Goal: Task Accomplishment & Management: Use online tool/utility

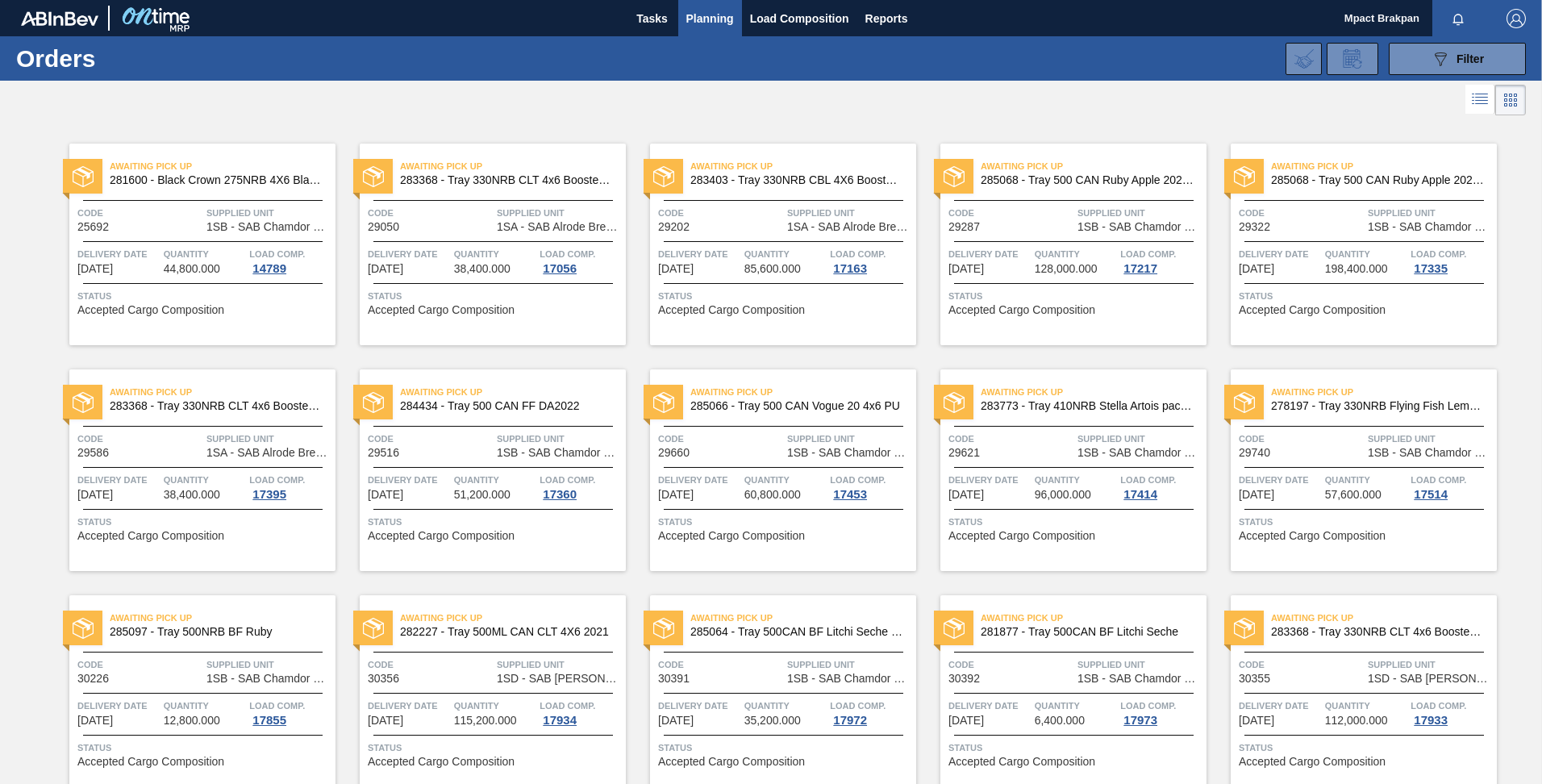
click at [1537, 587] on div "Awaiting Pick Up 281600 - Black Crown 275NRB 4X6 Blank Tray Code 25692 Supplied…" at bounding box center [771, 796] width 1542 height 1355
click at [637, 9] on span "Tasks" at bounding box center [652, 19] width 35 height 20
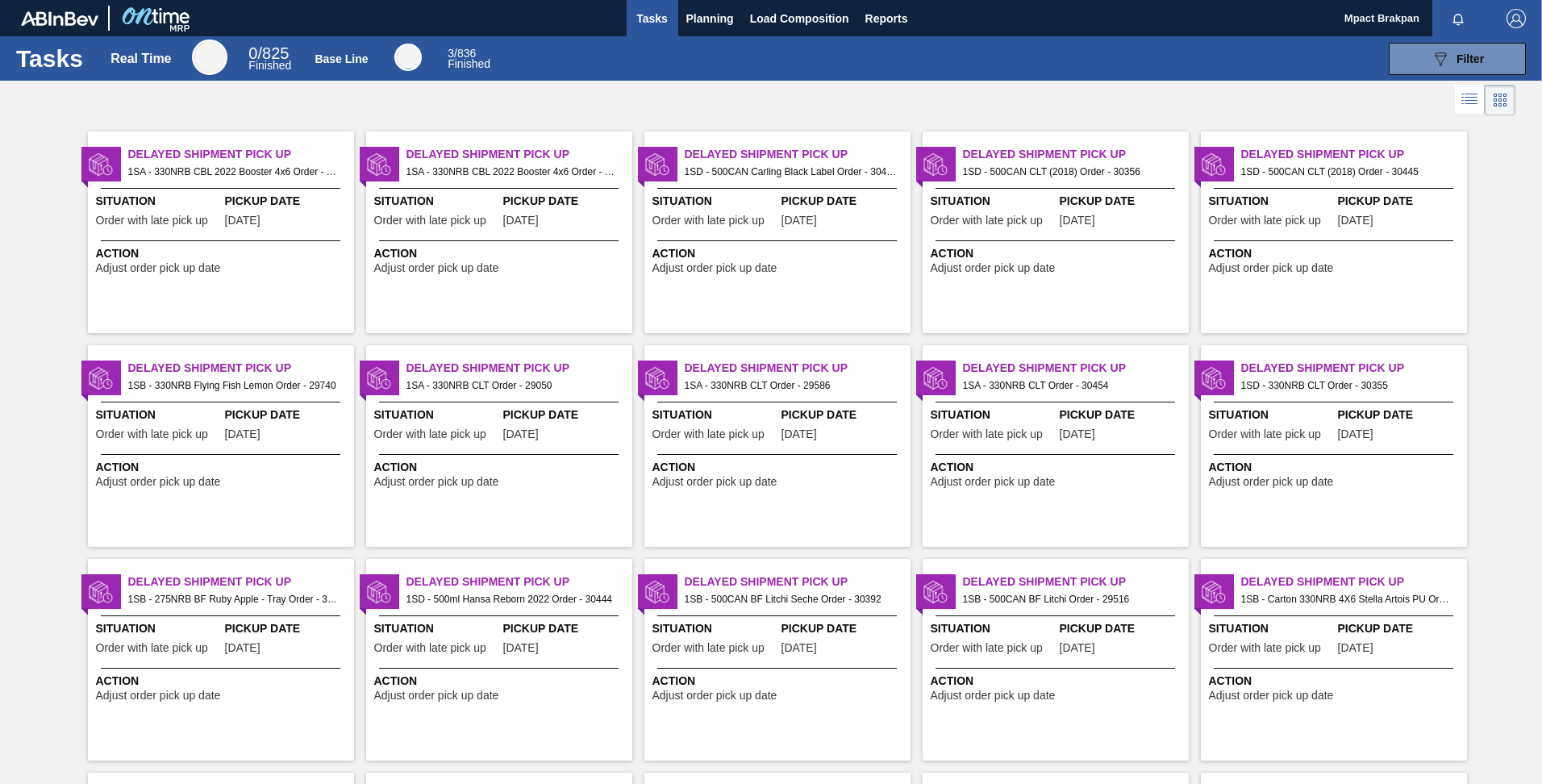
scroll to position [658, 0]
click at [1514, 25] on img "button" at bounding box center [1516, 19] width 20 height 20
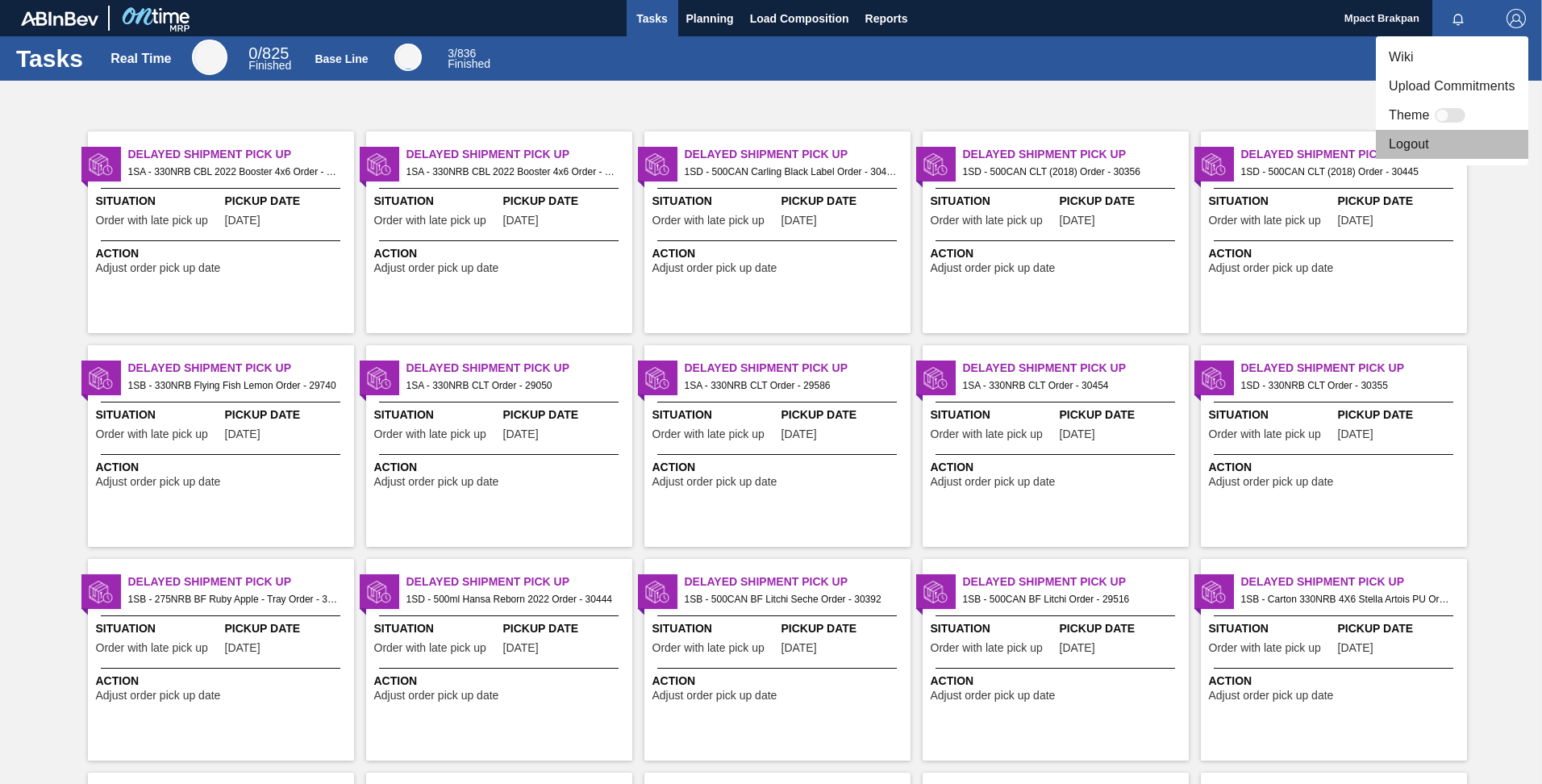
click at [1406, 144] on li "Logout" at bounding box center [1452, 145] width 152 height 29
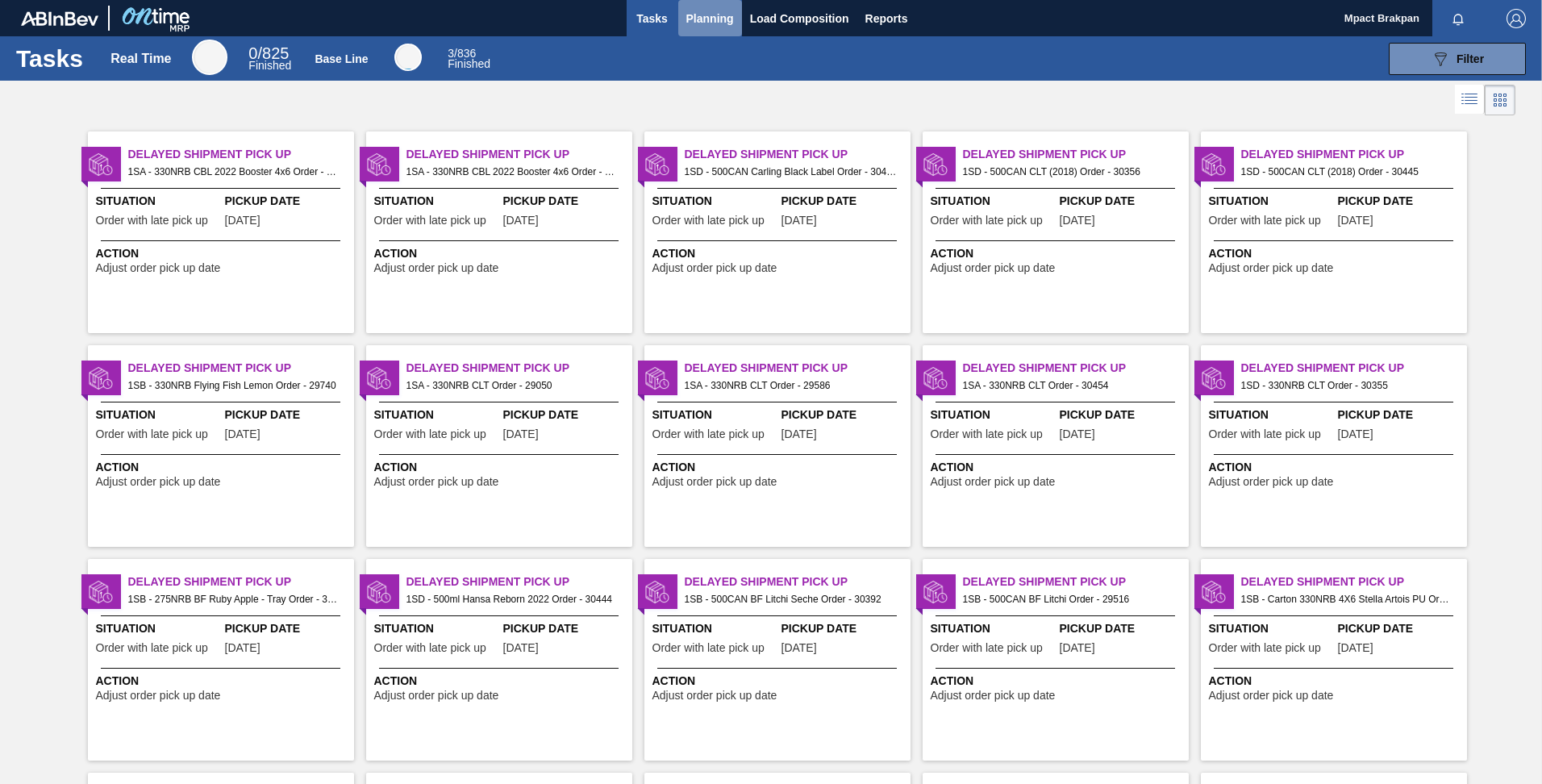
click at [699, 17] on span "Planning" at bounding box center [710, 19] width 47 height 20
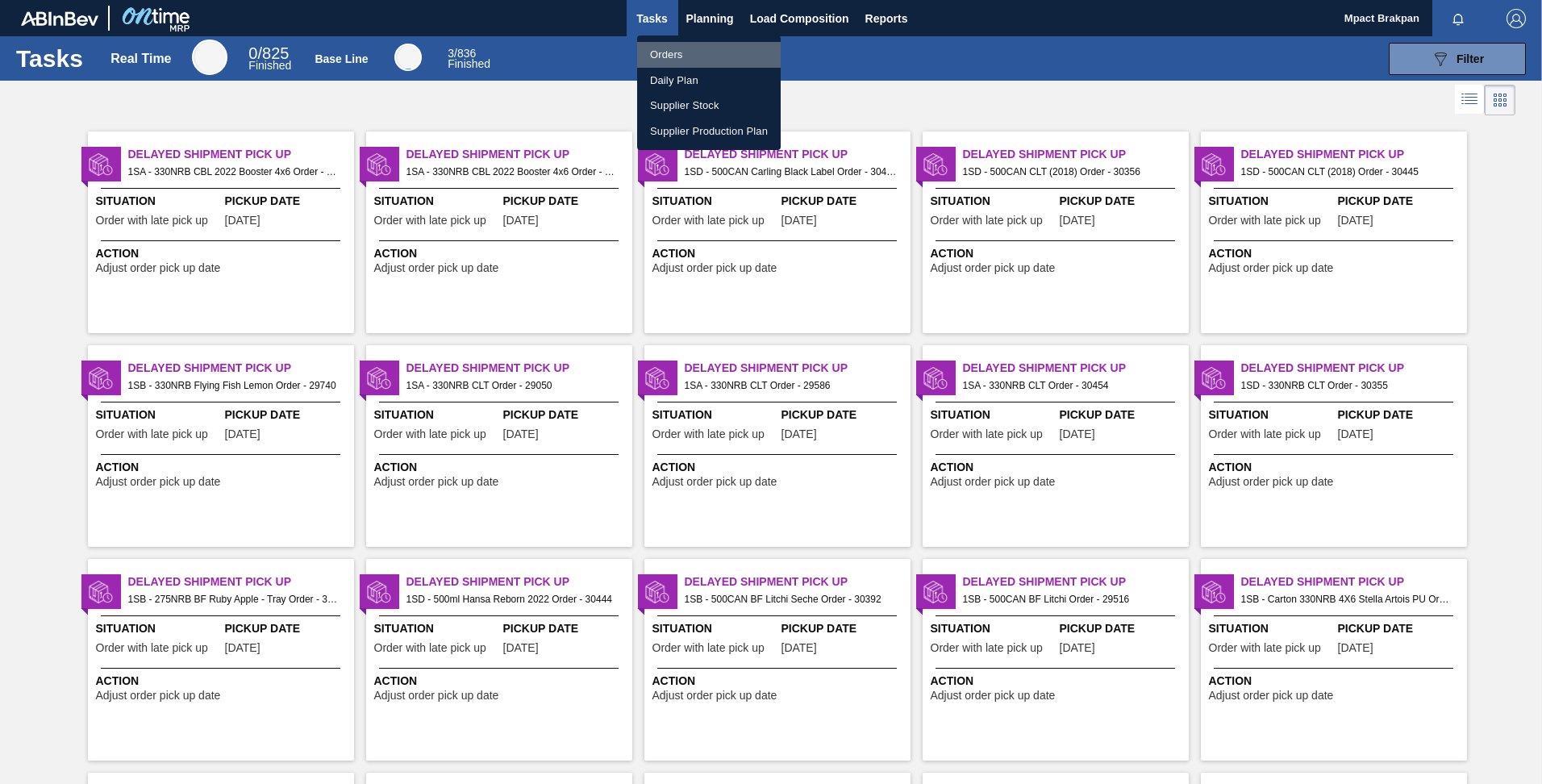
click at [671, 54] on li "Orders" at bounding box center [709, 55] width 144 height 26
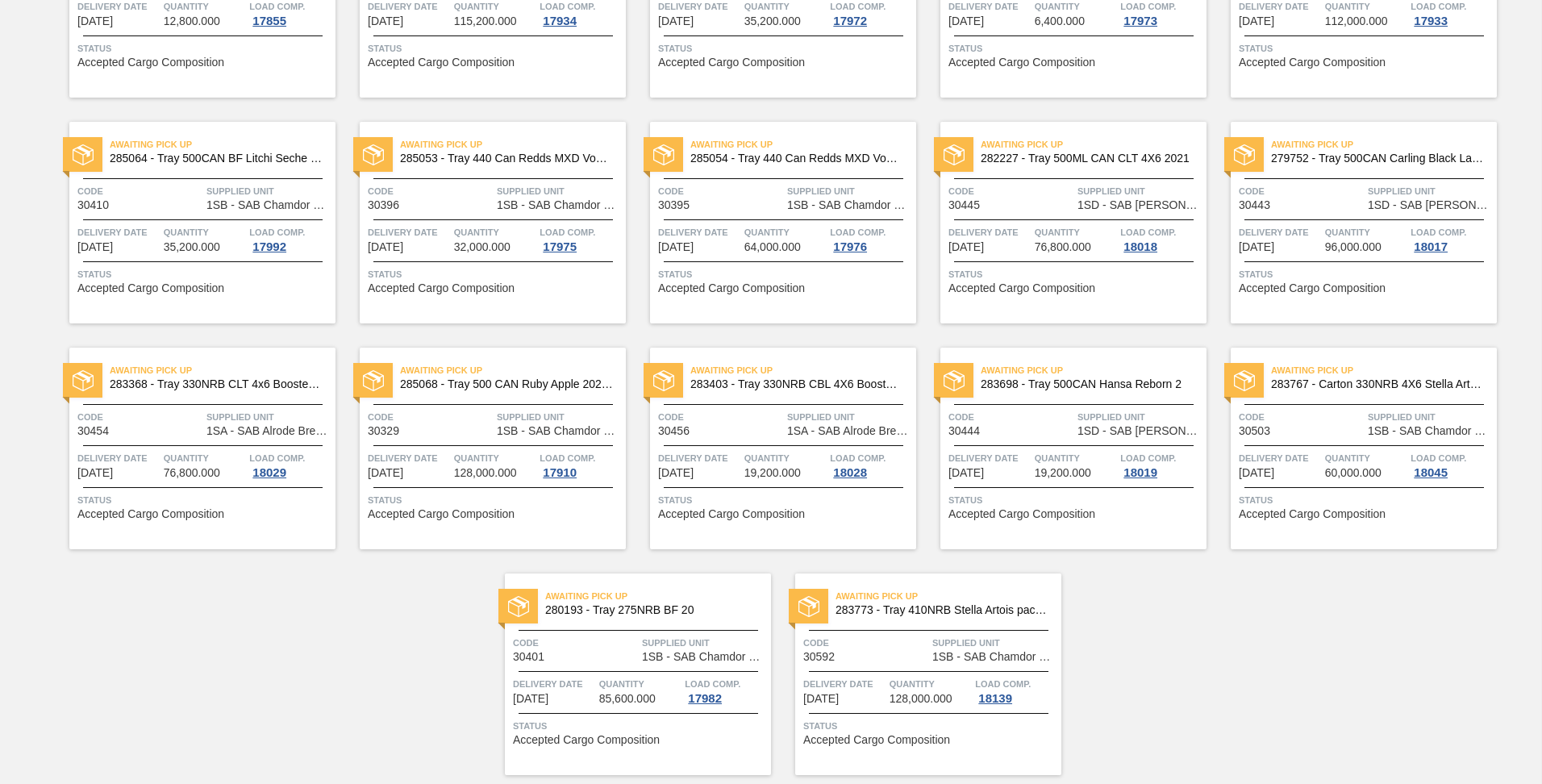
scroll to position [14, 0]
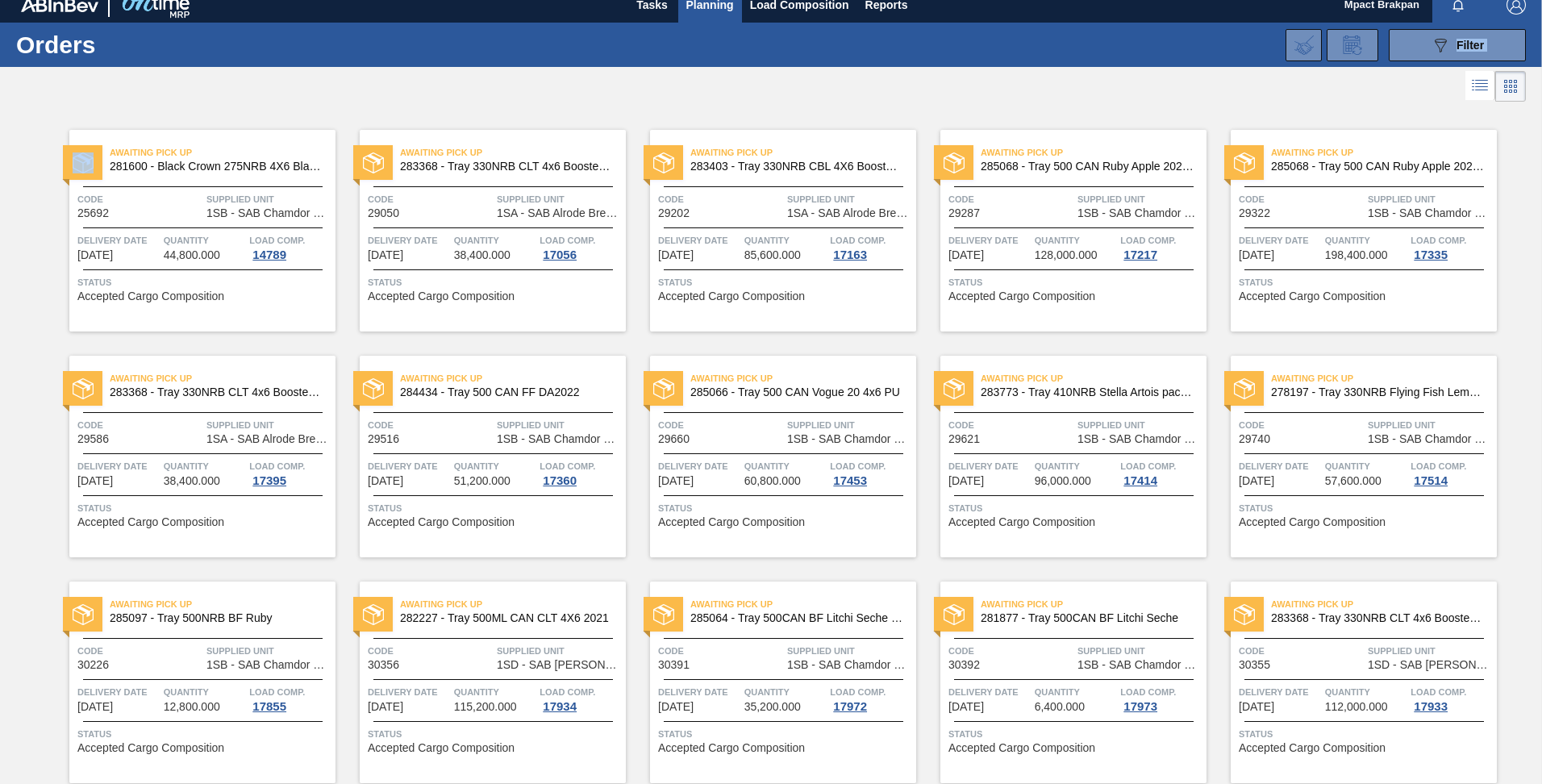
drag, startPoint x: 861, startPoint y: 36, endPoint x: 870, endPoint y: 88, distance: 52.8
click at [870, 88] on main "Tasks Planning Load Composition Reports Mpact Brakpan Mark all as read Orders 0…" at bounding box center [771, 392] width 1542 height 784
click at [17, 112] on div "Awaiting Pick Up 281600 - Black Crown 275NRB 4X6 Blank Tray Code 25692 Supplied…" at bounding box center [771, 782] width 1542 height 1355
click at [790, 5] on span "Load Composition" at bounding box center [799, 5] width 99 height 20
